Goal: Book appointment/travel/reservation

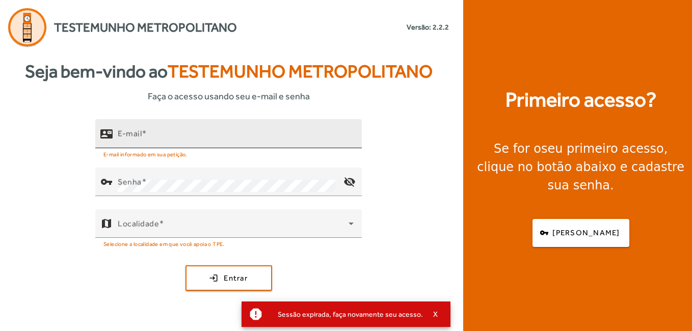
click at [280, 134] on input "E-mail" at bounding box center [236, 138] width 236 height 12
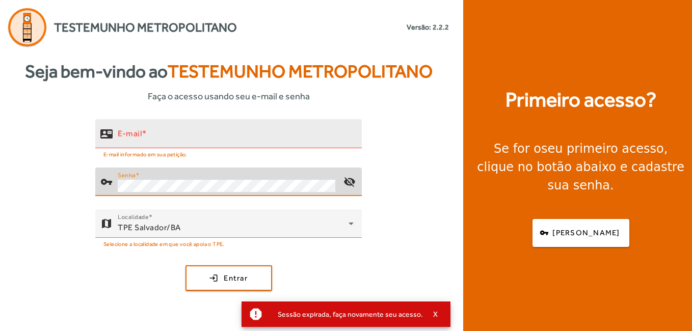
click at [304, 134] on input "E-mail" at bounding box center [236, 138] width 236 height 12
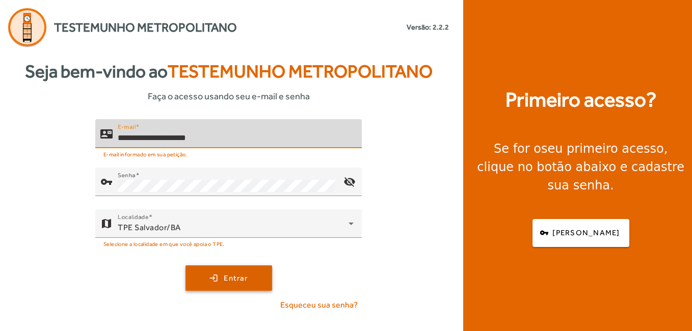
type input "**********"
click at [240, 277] on span "Entrar" at bounding box center [236, 279] width 24 height 12
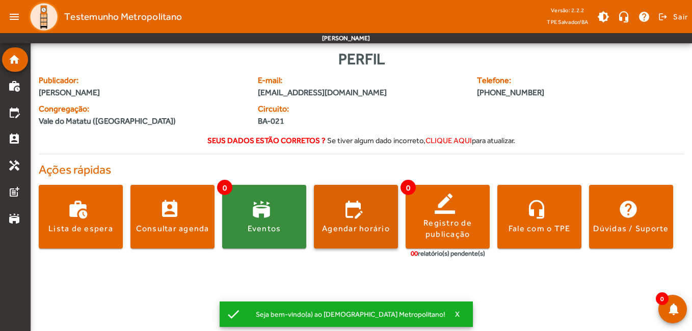
click at [340, 220] on span at bounding box center [356, 217] width 84 height 24
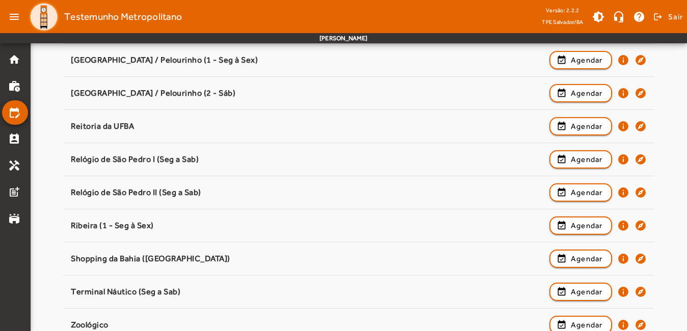
scroll to position [966, 0]
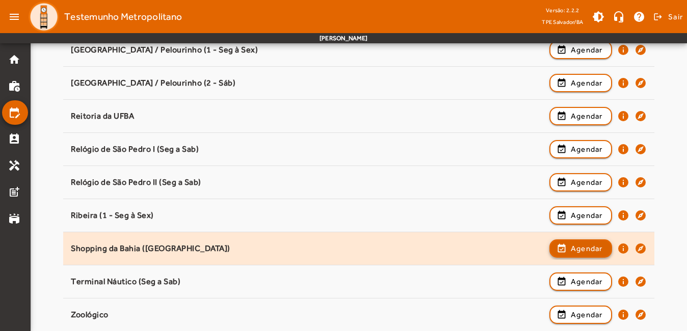
click at [573, 244] on span "Agendar" at bounding box center [587, 249] width 32 height 12
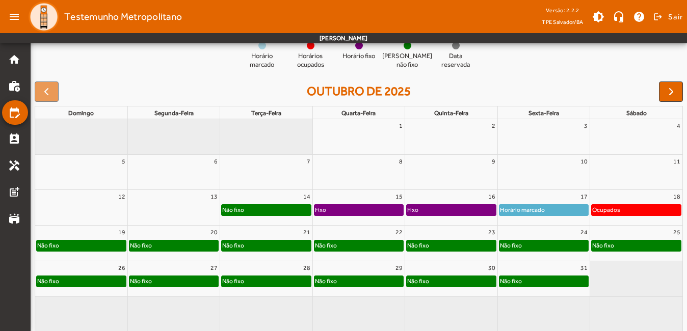
scroll to position [120, 0]
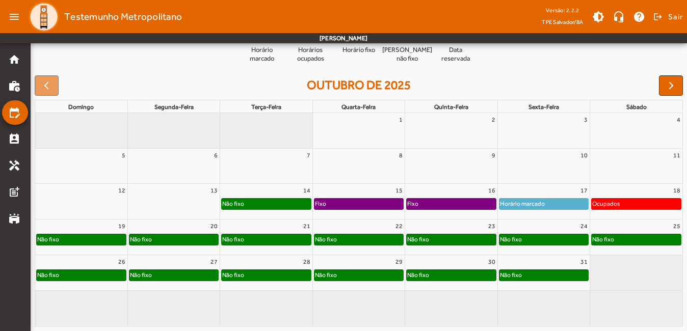
click at [364, 242] on div "Não fixo" at bounding box center [359, 240] width 89 height 10
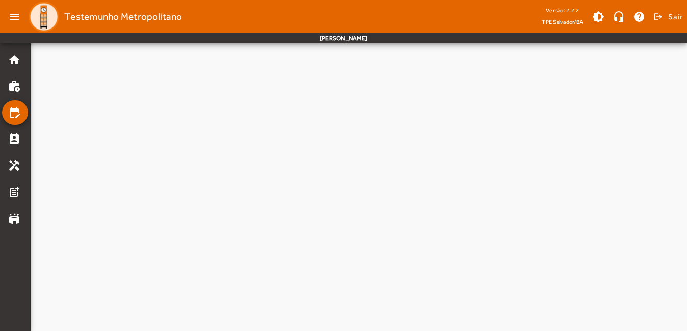
scroll to position [0, 0]
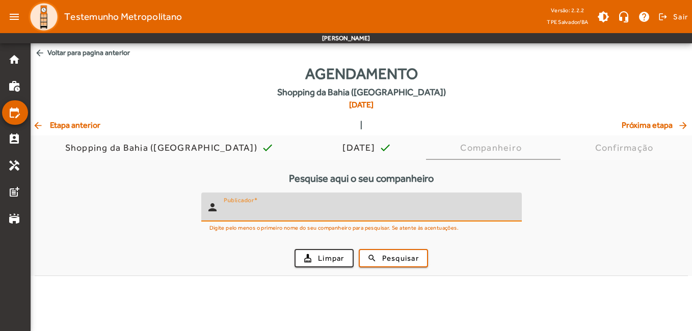
click at [407, 214] on input "Publicador" at bounding box center [369, 211] width 290 height 12
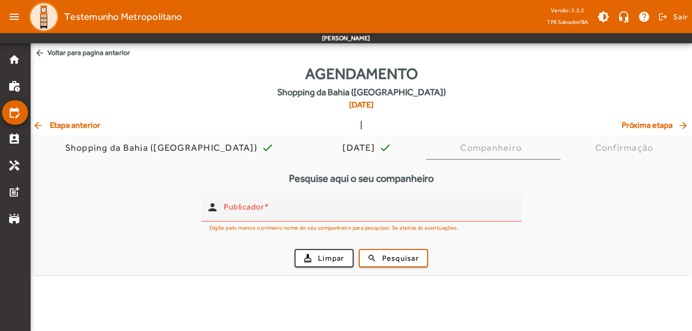
click at [43, 53] on mat-icon "arrow_back" at bounding box center [40, 53] width 10 height 10
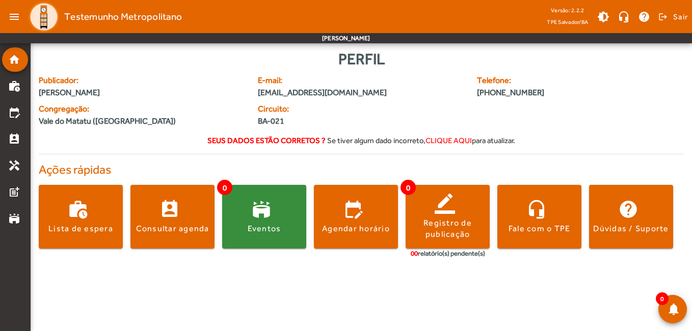
click at [132, 19] on span "Testemunho Metropolitano" at bounding box center [123, 17] width 118 height 16
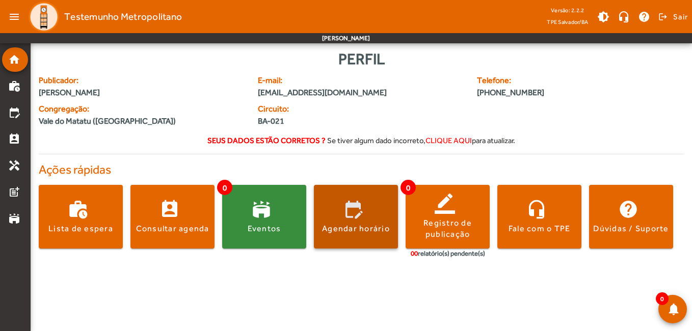
click at [346, 236] on span at bounding box center [356, 217] width 84 height 64
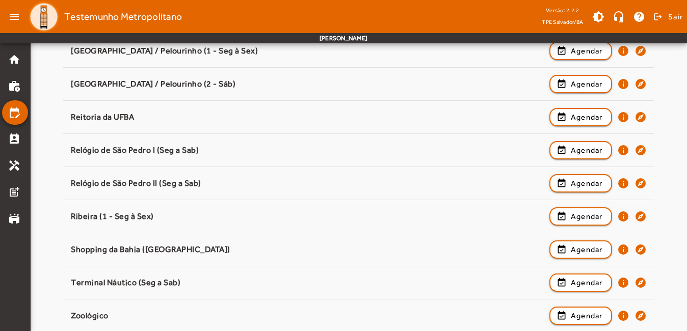
scroll to position [966, 0]
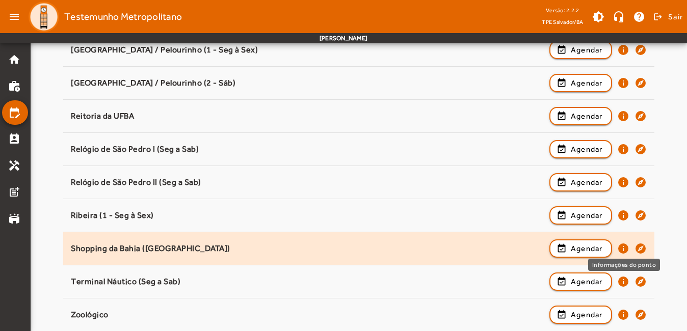
click at [625, 250] on mat-icon "info" at bounding box center [624, 249] width 12 height 12
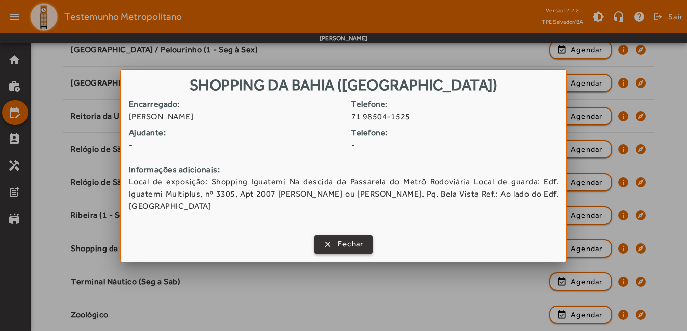
click at [341, 239] on span "Fechar" at bounding box center [351, 245] width 26 height 12
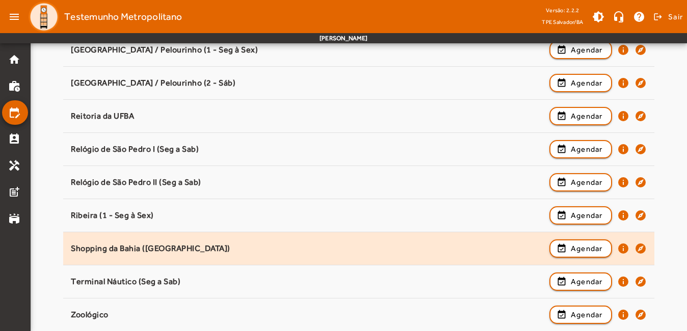
scroll to position [966, 0]
click at [641, 249] on mat-icon "explore" at bounding box center [641, 249] width 12 height 12
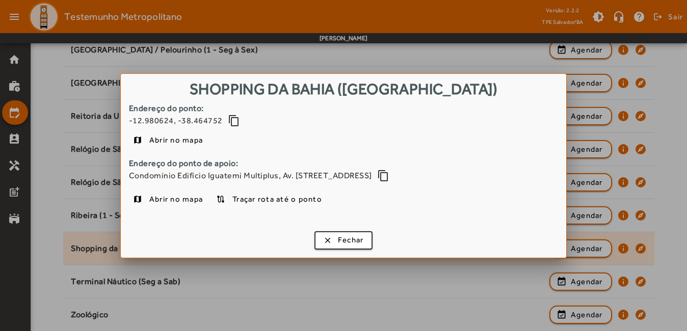
scroll to position [0, 0]
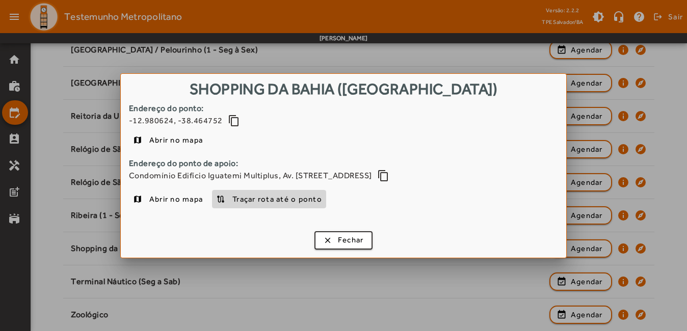
click at [279, 205] on span "Traçar rota até o ponto" at bounding box center [278, 199] width 90 height 12
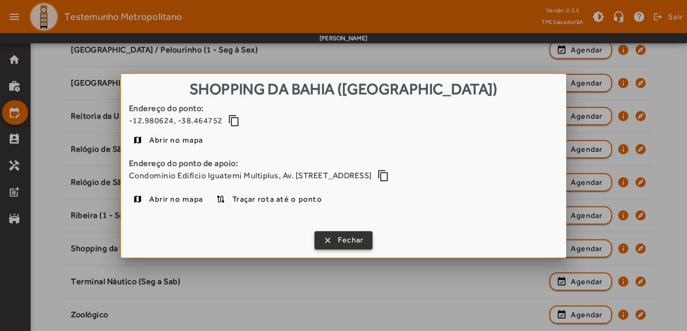
click at [332, 242] on span "button" at bounding box center [344, 240] width 57 height 24
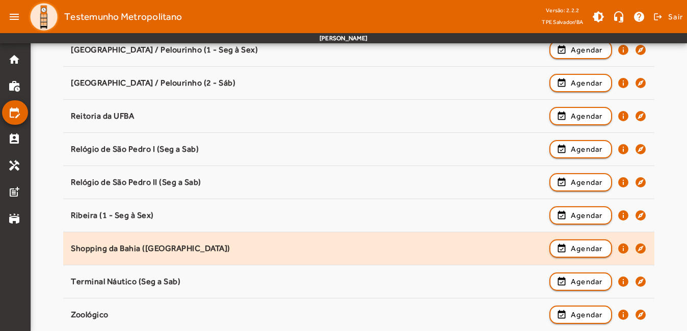
scroll to position [966, 0]
click at [622, 249] on mat-icon "info" at bounding box center [624, 249] width 12 height 12
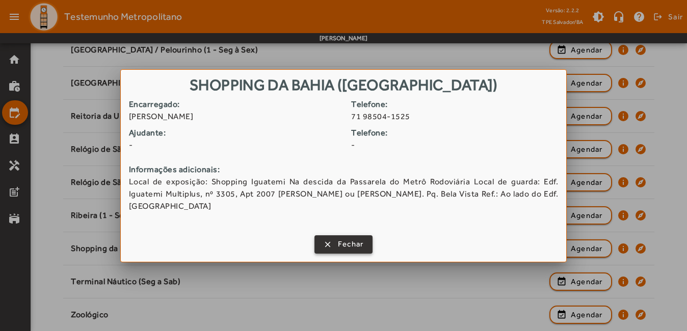
click at [350, 240] on span "Fechar" at bounding box center [351, 245] width 26 height 12
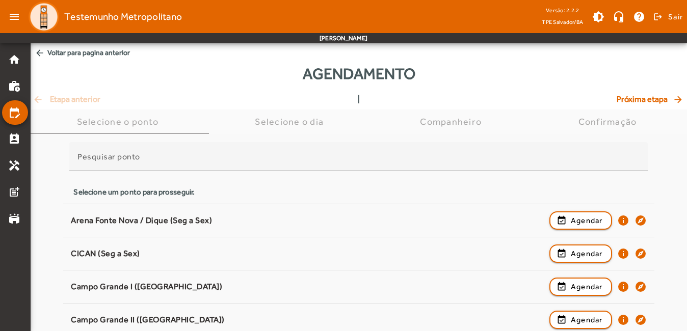
scroll to position [966, 0]
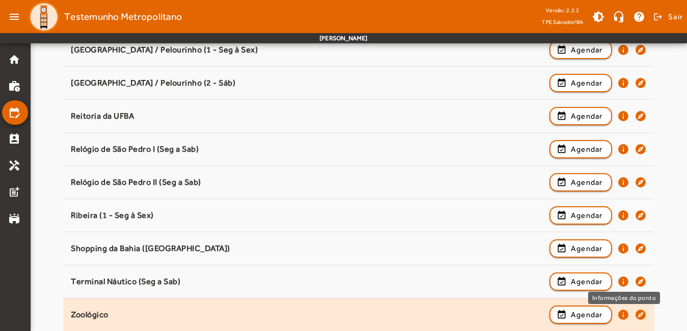
click at [623, 317] on mat-icon "info" at bounding box center [624, 315] width 12 height 12
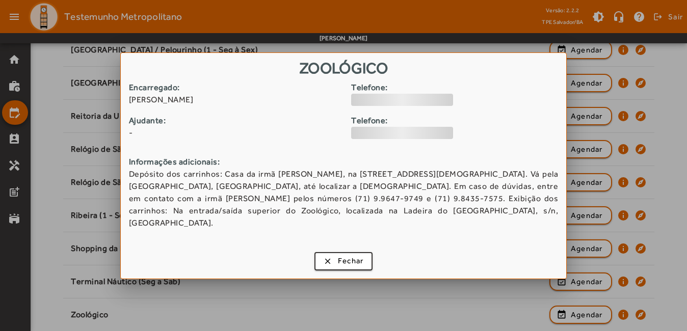
scroll to position [0, 0]
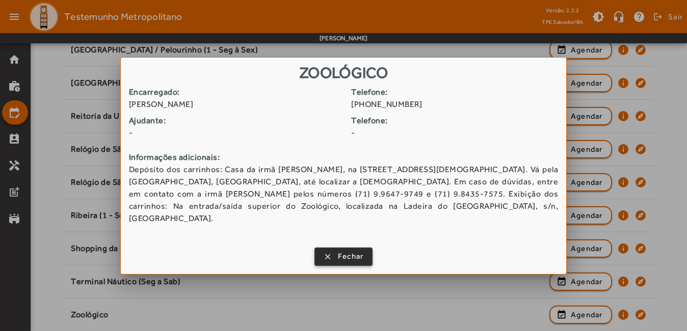
click at [355, 251] on span "Fechar" at bounding box center [351, 257] width 26 height 12
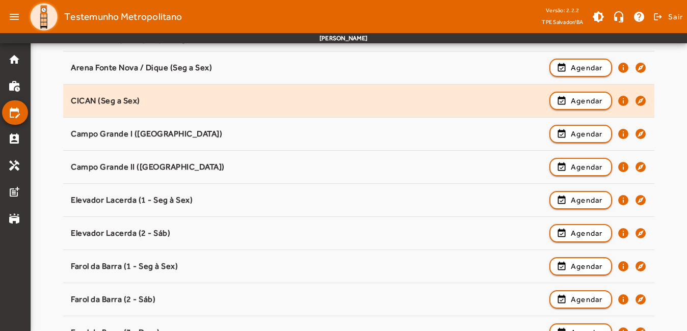
scroll to position [204, 0]
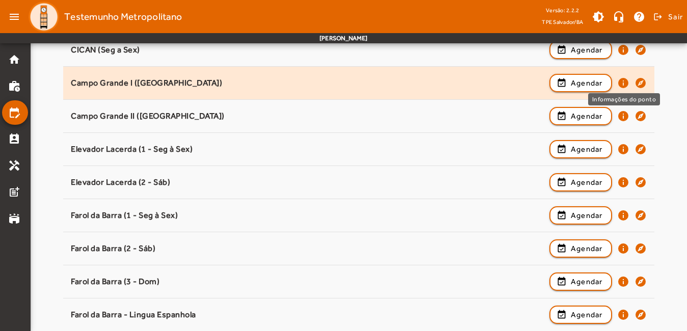
click at [629, 84] on mat-icon "info" at bounding box center [624, 83] width 12 height 12
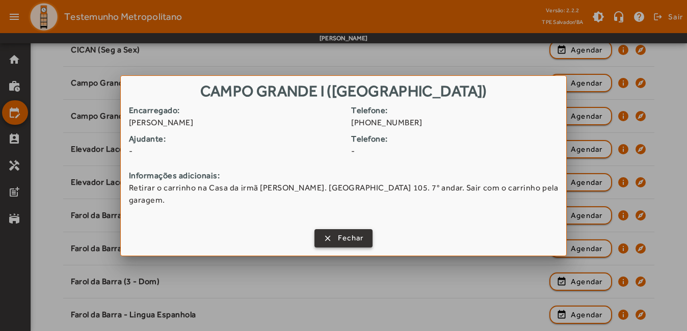
click at [355, 233] on span "Fechar" at bounding box center [351, 239] width 26 height 12
